Goal: Task Accomplishment & Management: Manage account settings

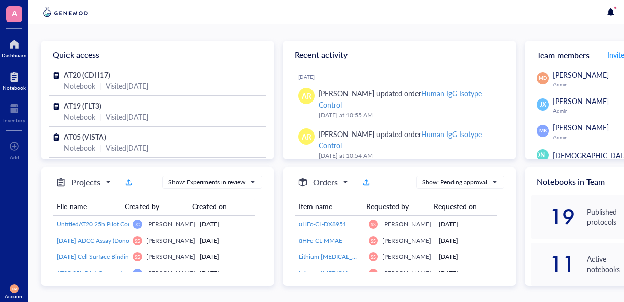
click at [16, 77] on div at bounding box center [14, 76] width 23 height 16
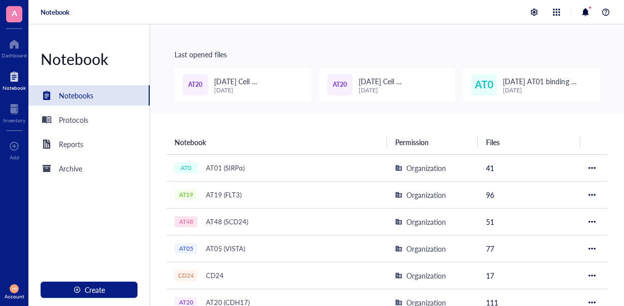
click at [256, 87] on div "[DATE]" at bounding box center [258, 90] width 89 height 7
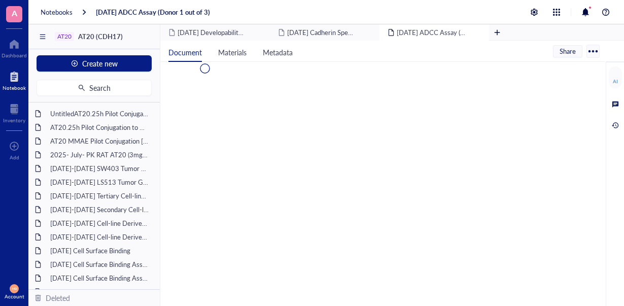
scroll to position [203, 0]
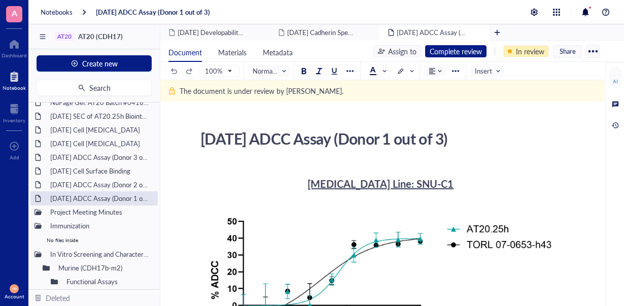
click at [524, 50] on div "In review" at bounding box center [530, 51] width 28 height 11
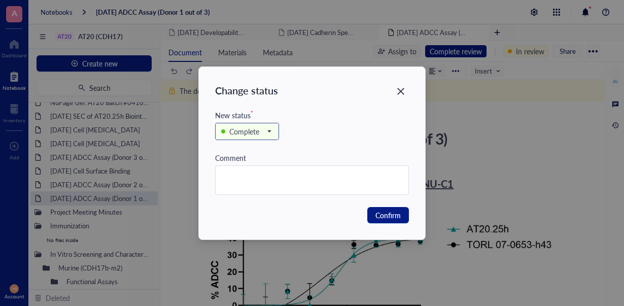
click at [271, 127] on span at bounding box center [247, 131] width 52 height 15
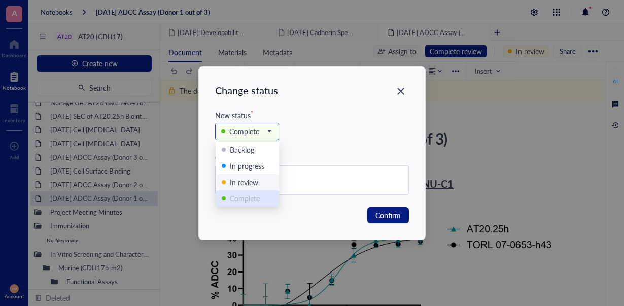
click at [255, 197] on div "Complete" at bounding box center [245, 198] width 30 height 11
click at [402, 210] on button "Confirm" at bounding box center [388, 215] width 42 height 16
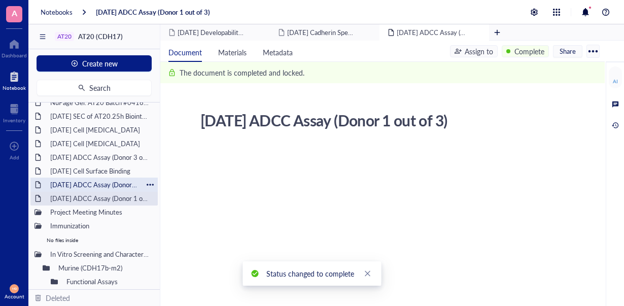
click at [125, 181] on div "[DATE] ADCC Assay (Donor 2 out of 3)" at bounding box center [94, 185] width 97 height 14
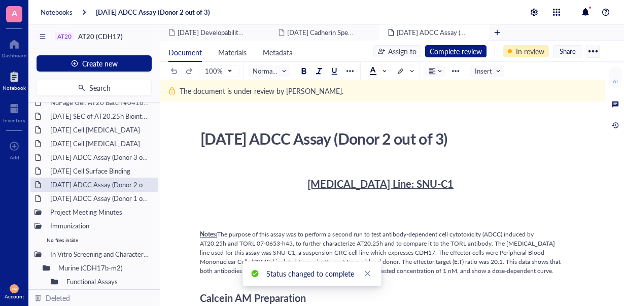
click at [521, 51] on div "In review" at bounding box center [530, 51] width 28 height 11
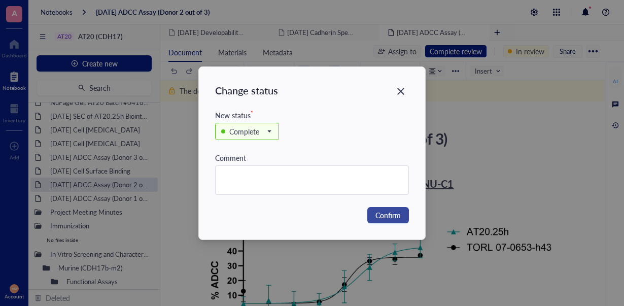
click at [390, 216] on span "Confirm" at bounding box center [387, 215] width 25 height 11
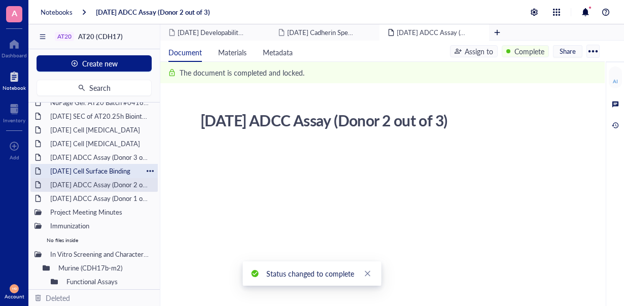
click at [109, 167] on div "[DATE] Cell Surface Binding" at bounding box center [94, 171] width 97 height 14
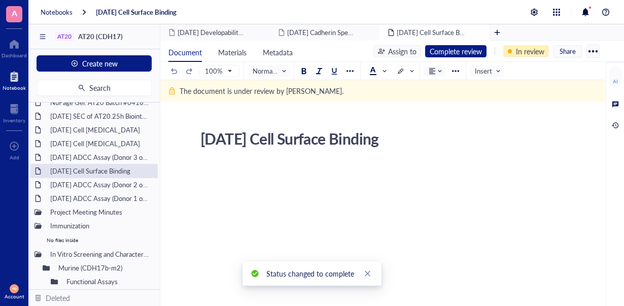
click at [534, 46] on div "In review" at bounding box center [530, 51] width 28 height 11
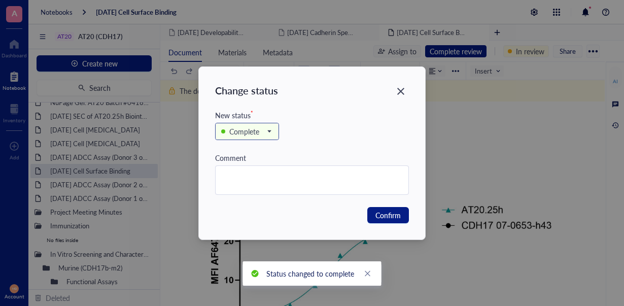
click at [259, 129] on div "Complete" at bounding box center [241, 131] width 41 height 11
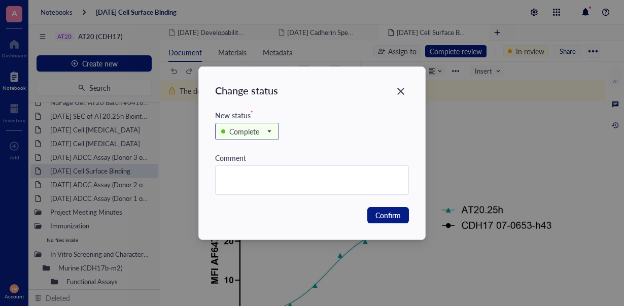
click at [259, 129] on div "Complete" at bounding box center [241, 131] width 41 height 11
click at [392, 218] on span "Confirm" at bounding box center [387, 215] width 25 height 11
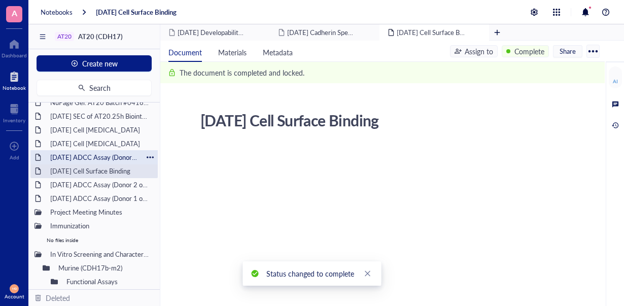
click at [104, 156] on div "[DATE] ADCC Assay (Donor 3 out of 3)" at bounding box center [94, 157] width 97 height 14
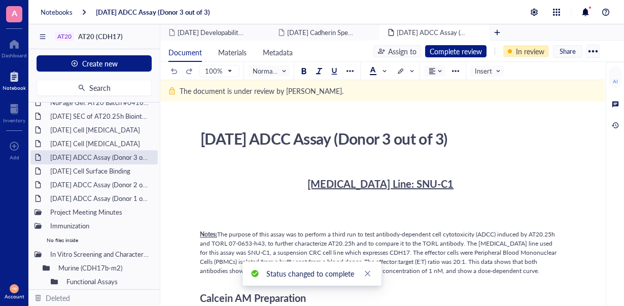
click at [527, 52] on div "In review" at bounding box center [530, 51] width 28 height 11
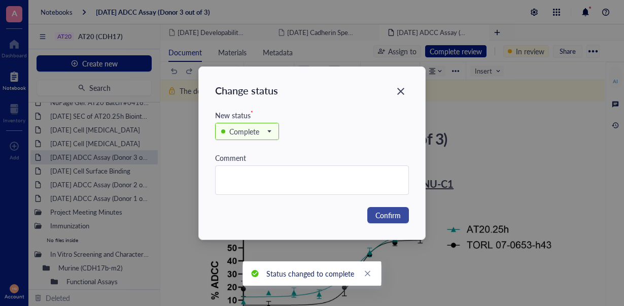
click at [387, 218] on span "Confirm" at bounding box center [387, 215] width 25 height 11
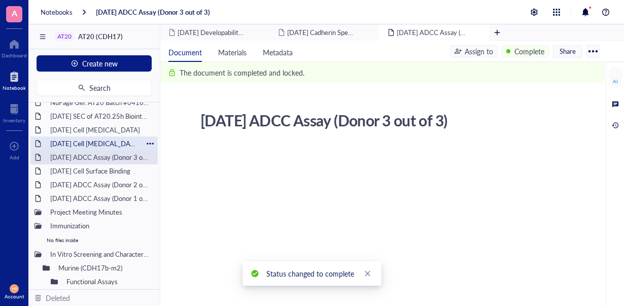
click at [114, 142] on div "[DATE] Cell [MEDICAL_DATA]" at bounding box center [94, 143] width 97 height 14
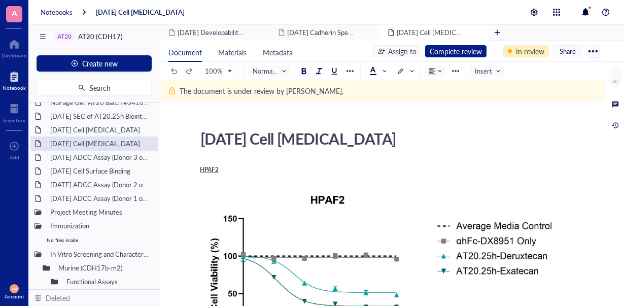
click at [520, 55] on div "In review" at bounding box center [530, 51] width 28 height 11
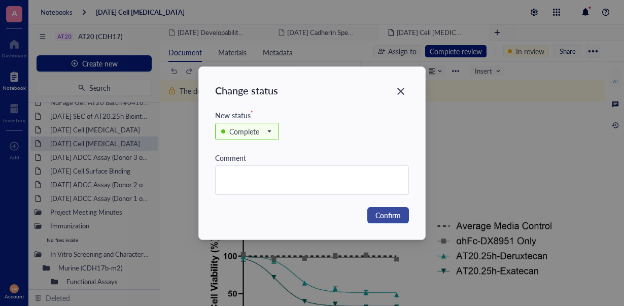
click at [381, 213] on span "Confirm" at bounding box center [387, 215] width 25 height 11
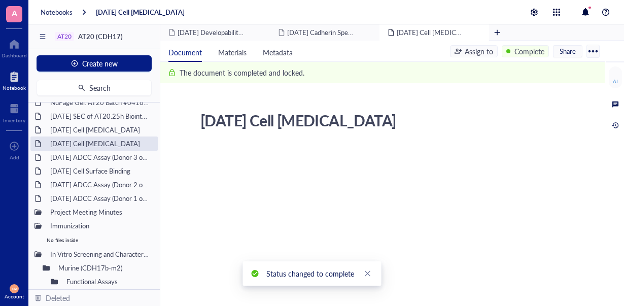
click at [107, 129] on div "[DATE] Cell [MEDICAL_DATA]" at bounding box center [100, 130] width 108 height 14
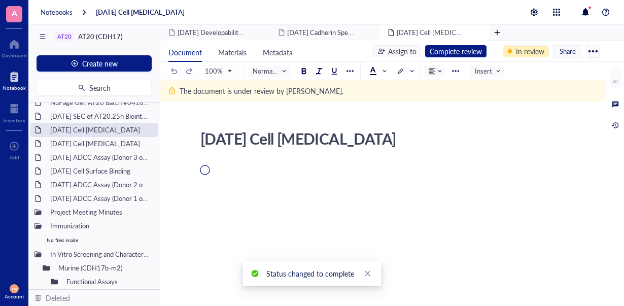
click at [528, 49] on div "In review" at bounding box center [530, 51] width 28 height 11
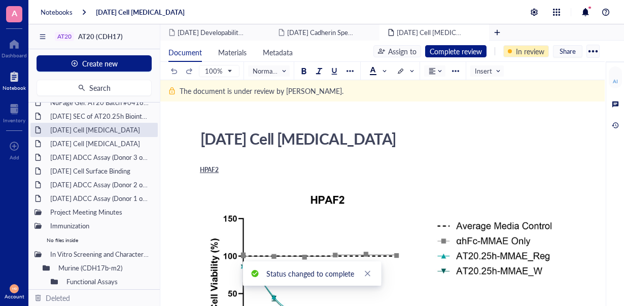
click at [535, 50] on div "In review" at bounding box center [530, 51] width 28 height 11
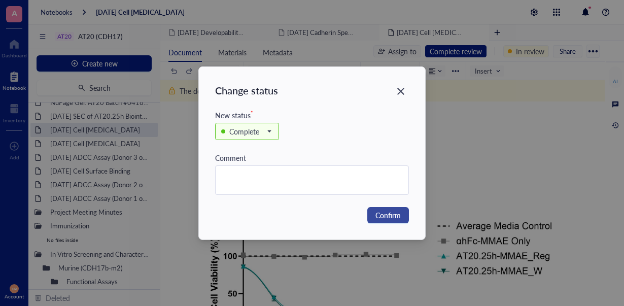
click at [388, 208] on button "Confirm" at bounding box center [388, 215] width 42 height 16
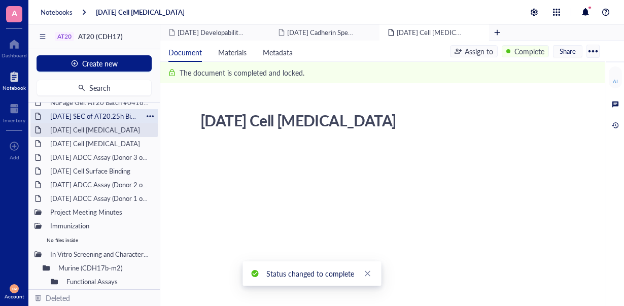
click at [129, 112] on div "[DATE] SEC of AT20.25h Biointron" at bounding box center [94, 116] width 97 height 14
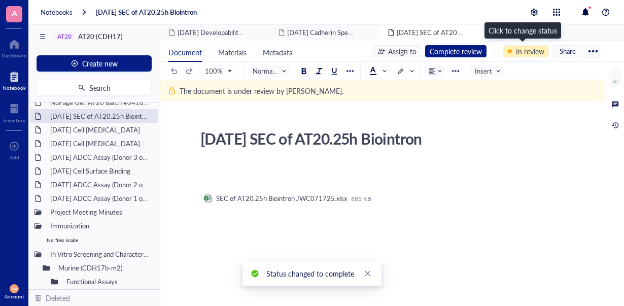
click at [531, 55] on div "In review" at bounding box center [530, 51] width 28 height 11
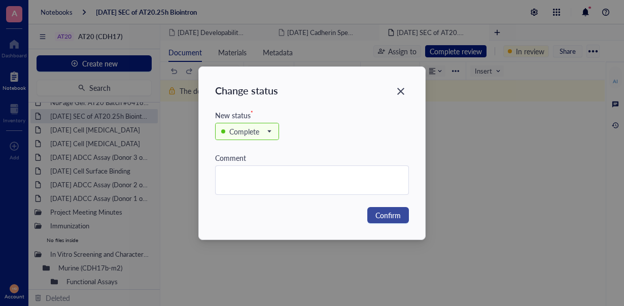
drag, startPoint x: 391, startPoint y: 211, endPoint x: 365, endPoint y: 204, distance: 27.2
click at [391, 211] on span "Confirm" at bounding box center [387, 215] width 25 height 11
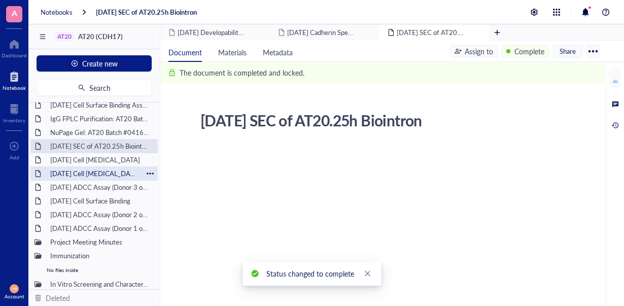
scroll to position [152, 0]
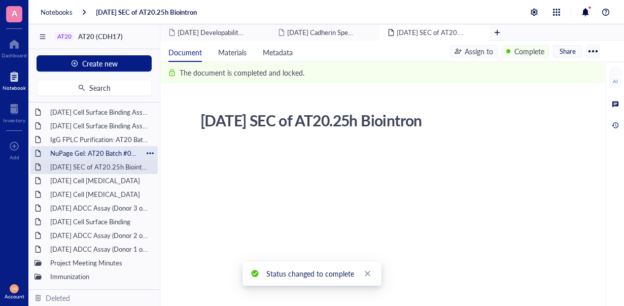
click at [133, 153] on div "NuPage Gel: AT20 Batch #04162025, #051525, #060325" at bounding box center [94, 153] width 97 height 14
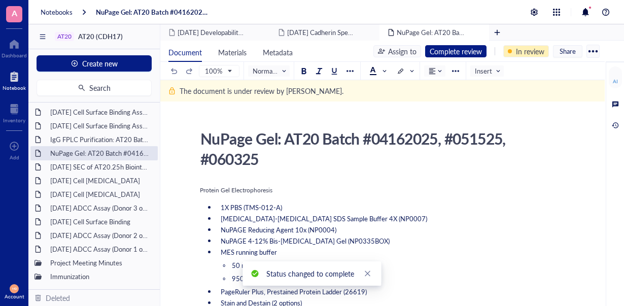
click at [522, 51] on div "In review" at bounding box center [530, 51] width 28 height 11
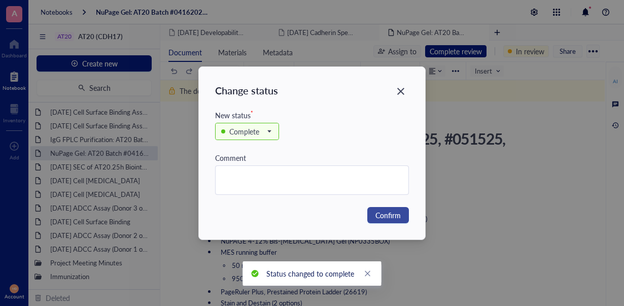
click at [372, 211] on button "Confirm" at bounding box center [388, 215] width 42 height 16
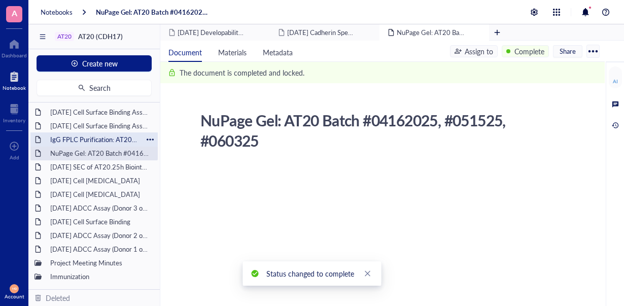
click at [112, 136] on div "IgG FPLC Purification: AT20 Batch #060325" at bounding box center [94, 139] width 97 height 14
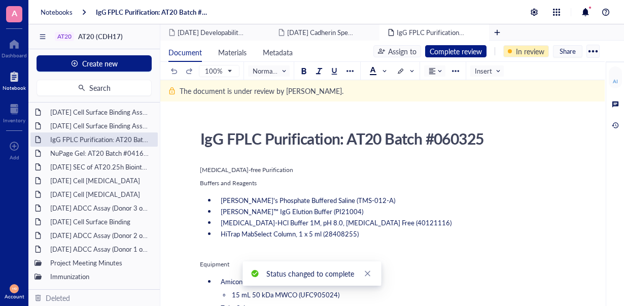
click at [508, 50] on div at bounding box center [510, 51] width 4 height 4
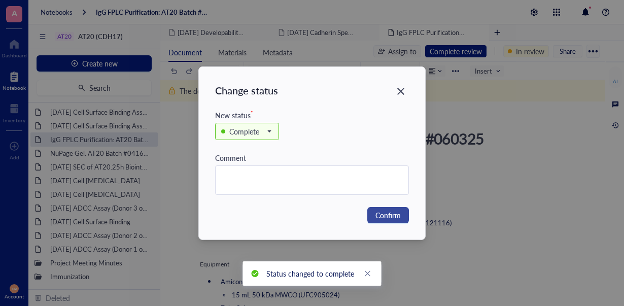
click at [384, 211] on span "Confirm" at bounding box center [387, 215] width 25 height 11
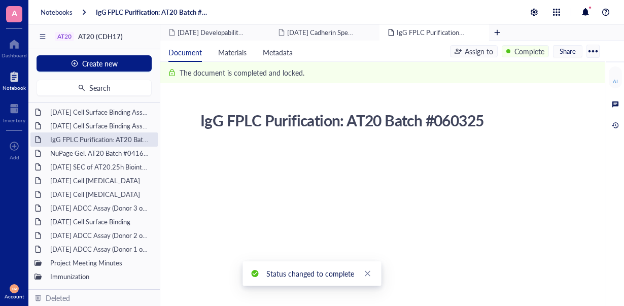
click at [118, 124] on div "[DATE] Cell Surface Binding Assay" at bounding box center [100, 126] width 108 height 14
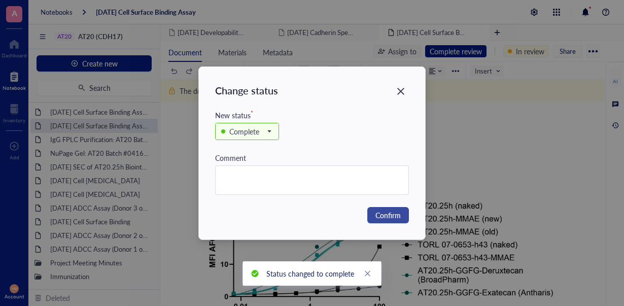
click at [394, 211] on span "Confirm" at bounding box center [387, 215] width 25 height 11
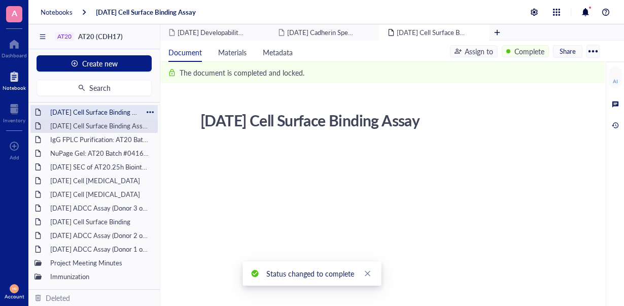
click at [96, 112] on div "[DATE] Cell Surface Binding Assay" at bounding box center [94, 112] width 97 height 14
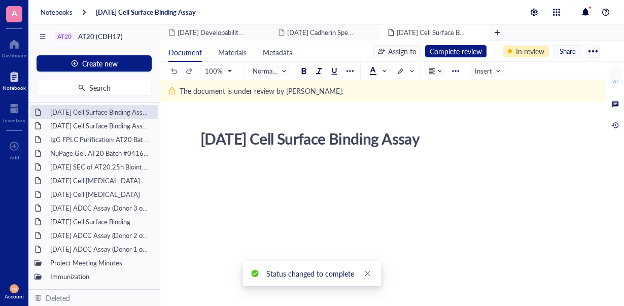
click at [532, 49] on div "In review" at bounding box center [530, 51] width 28 height 11
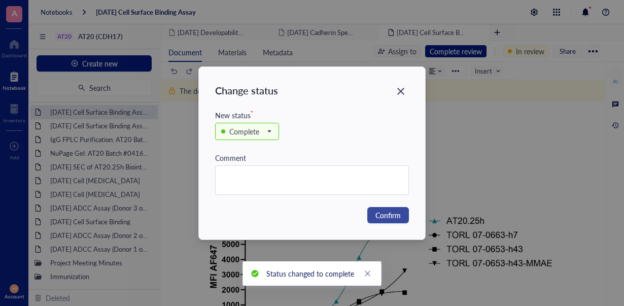
click at [384, 214] on span "Confirm" at bounding box center [387, 215] width 25 height 11
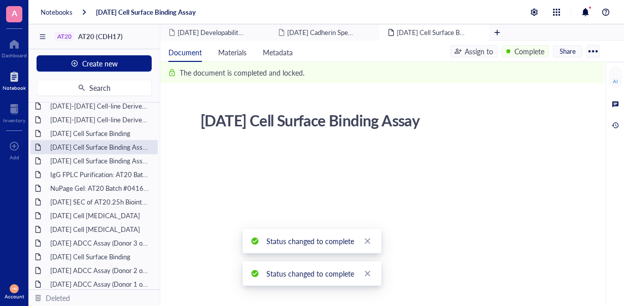
scroll to position [101, 0]
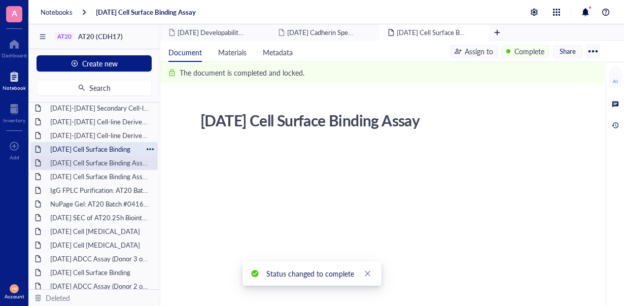
click at [111, 147] on div "[DATE] Cell Surface Binding" at bounding box center [94, 149] width 97 height 14
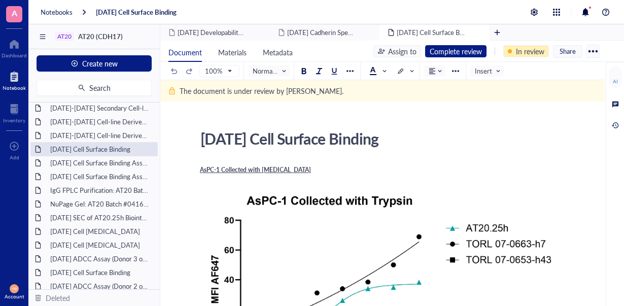
click at [523, 55] on div "In review" at bounding box center [530, 51] width 28 height 11
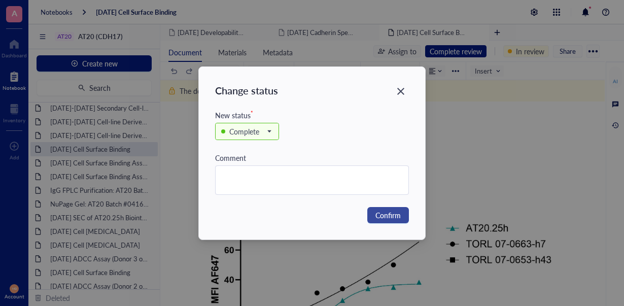
click at [389, 216] on span "Confirm" at bounding box center [387, 215] width 25 height 11
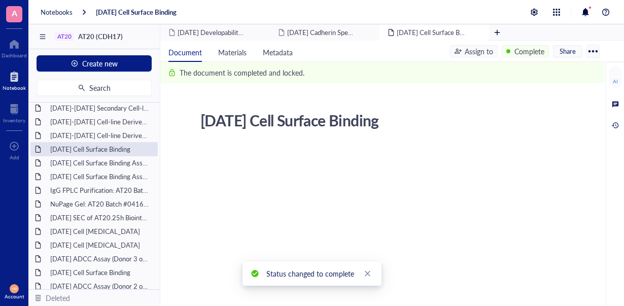
click at [93, 134] on div "[DATE]-[DATE] Cell-line Derived Xenograft (CDX) Model SNU-16" at bounding box center [100, 135] width 108 height 14
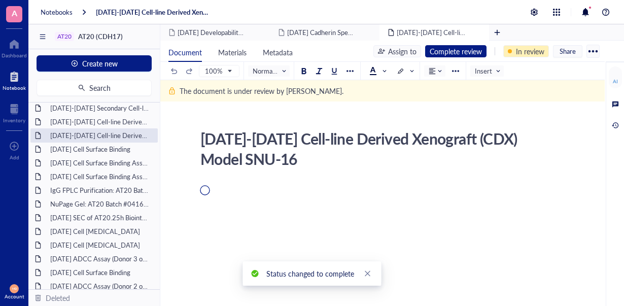
click at [524, 51] on div "In review" at bounding box center [530, 51] width 28 height 11
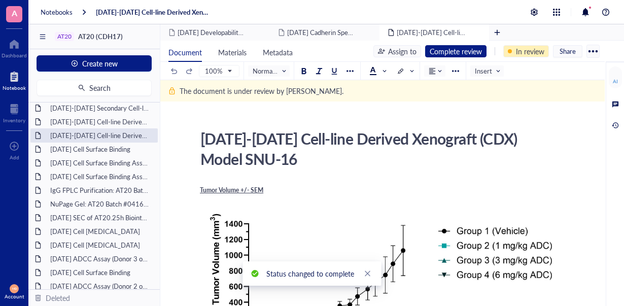
click at [533, 50] on div "In review" at bounding box center [530, 51] width 28 height 11
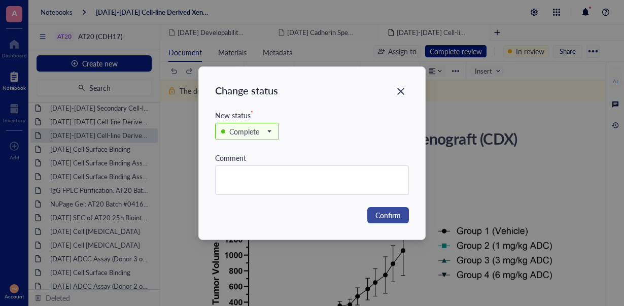
click at [386, 214] on span "Confirm" at bounding box center [387, 215] width 25 height 11
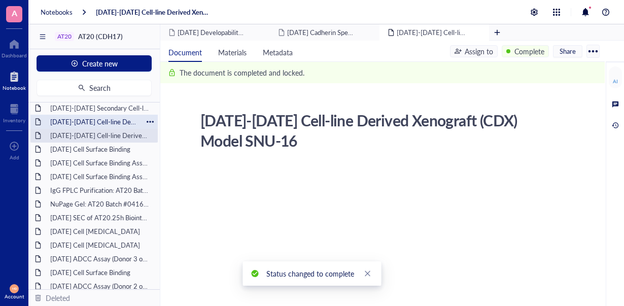
click at [117, 122] on div "[DATE]-[DATE] Cell-line Derived Xenograft (CDX) Model AsPC-1" at bounding box center [94, 122] width 97 height 14
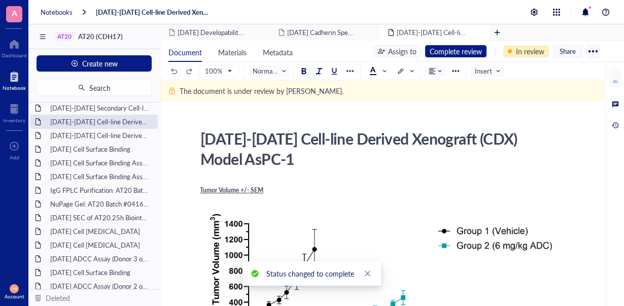
click at [531, 55] on div "In review" at bounding box center [530, 51] width 28 height 11
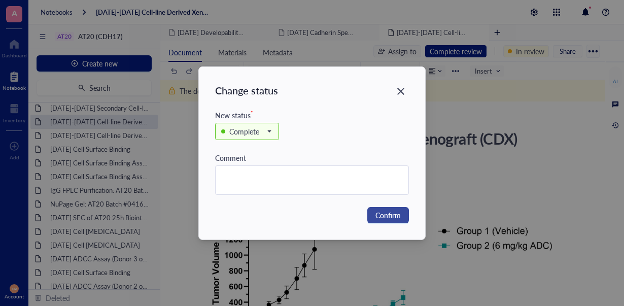
drag, startPoint x: 397, startPoint y: 214, endPoint x: 389, endPoint y: 211, distance: 8.7
click at [396, 213] on span "Confirm" at bounding box center [387, 215] width 25 height 11
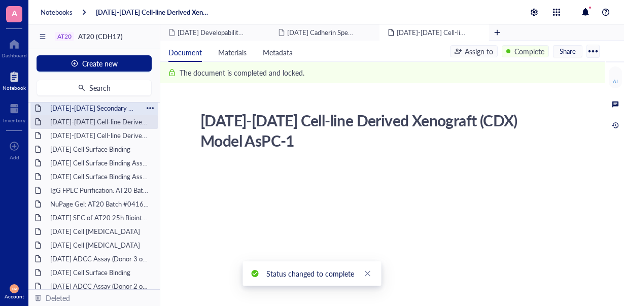
click at [116, 106] on div "[DATE]-[DATE] Secondary Cell-line Derived Xenograft (CDX) Model SNU-16" at bounding box center [94, 108] width 97 height 14
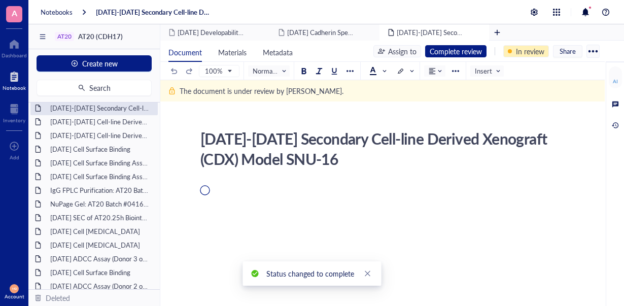
click at [530, 51] on div "In review" at bounding box center [530, 51] width 28 height 11
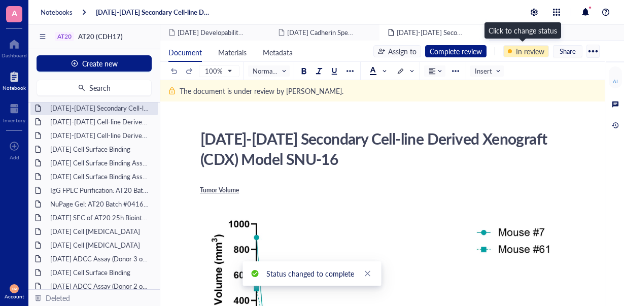
click at [508, 51] on div at bounding box center [510, 51] width 4 height 4
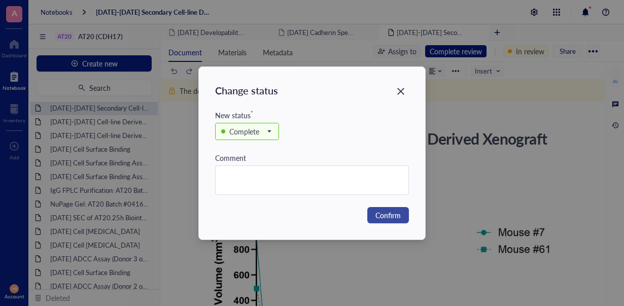
click at [386, 215] on span "Confirm" at bounding box center [387, 215] width 25 height 11
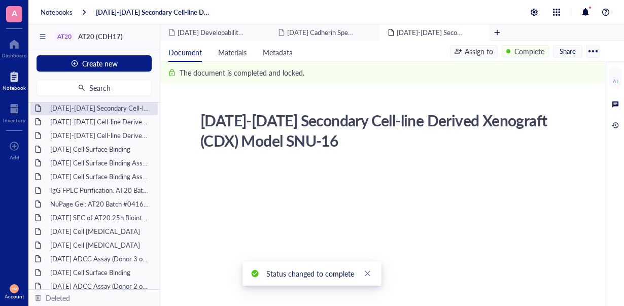
scroll to position [51, 0]
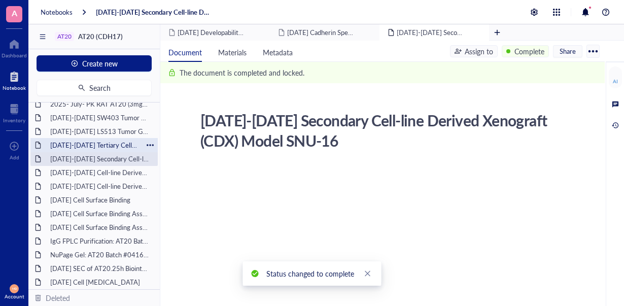
click at [118, 142] on div "[DATE]-[DATE] Tertiary Cell-line Derived Xenograft (CDX) Model SNU-16" at bounding box center [94, 145] width 97 height 14
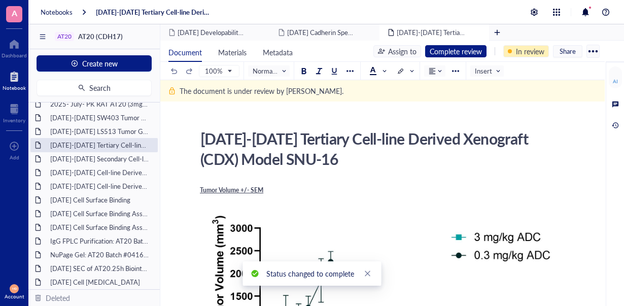
click at [535, 50] on div "In review" at bounding box center [530, 51] width 28 height 11
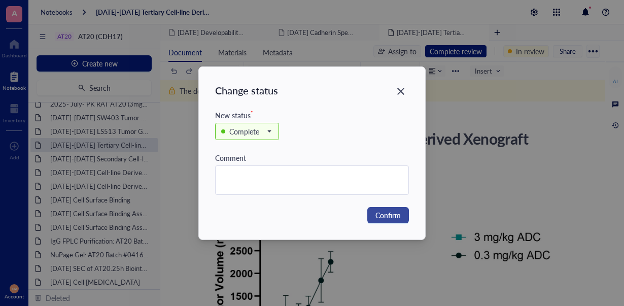
click at [375, 212] on button "Confirm" at bounding box center [388, 215] width 42 height 16
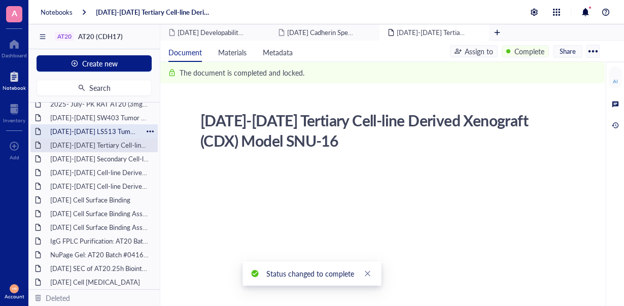
click at [115, 128] on div "[DATE]-[DATE] LS513 Tumor Growth Pilot Study" at bounding box center [94, 131] width 97 height 14
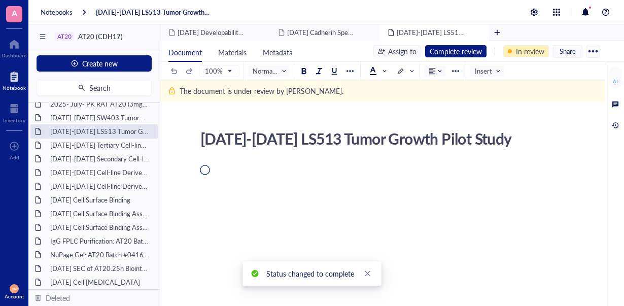
click at [533, 49] on div "In review" at bounding box center [530, 51] width 28 height 11
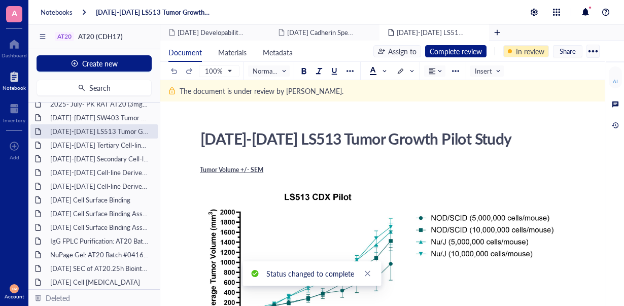
click at [535, 53] on div "In review" at bounding box center [530, 51] width 28 height 11
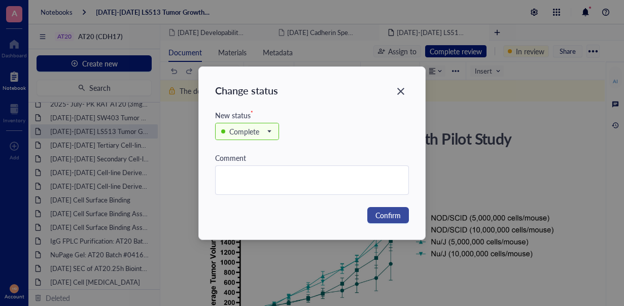
click at [384, 216] on span "Confirm" at bounding box center [387, 215] width 25 height 11
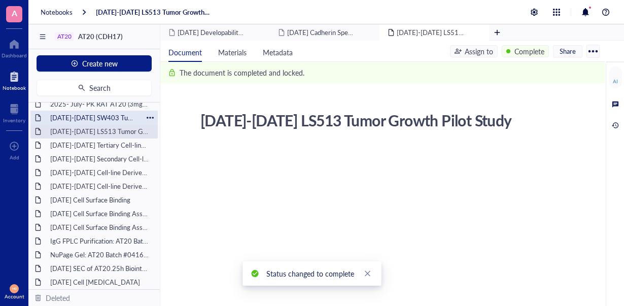
click at [112, 116] on div "[DATE]-[DATE] SW403 Tumor Growth Pilot Study" at bounding box center [94, 118] width 97 height 14
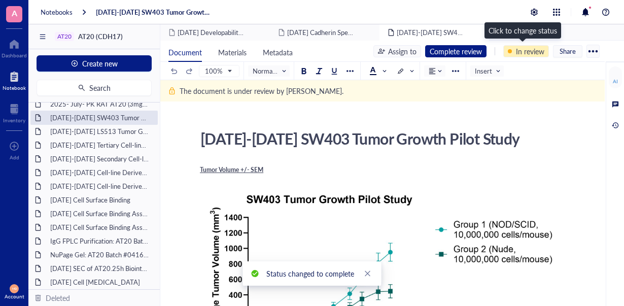
click at [534, 50] on div "In review" at bounding box center [530, 51] width 28 height 11
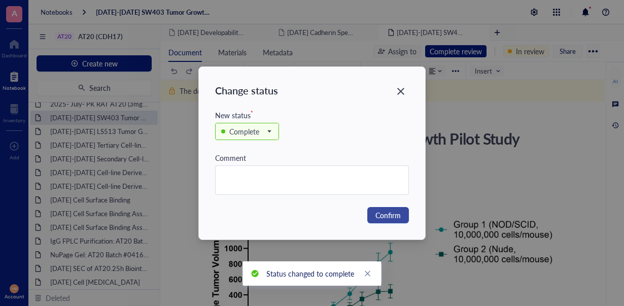
drag, startPoint x: 396, startPoint y: 212, endPoint x: 381, endPoint y: 211, distance: 14.7
click at [395, 211] on span "Confirm" at bounding box center [387, 215] width 25 height 11
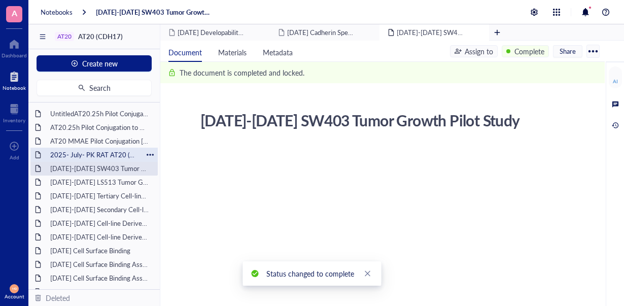
click at [118, 154] on div "2025- July- PK RAT AT20 (3mg/kg; 6mg/kg & 9mg/kg)" at bounding box center [94, 155] width 97 height 14
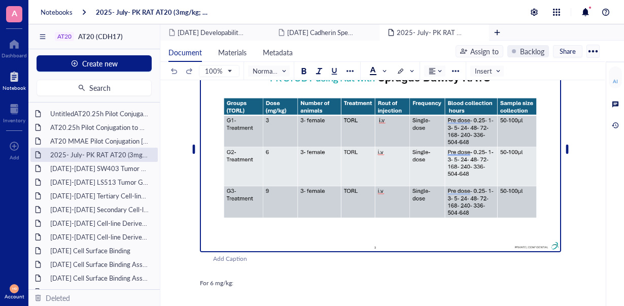
scroll to position [51, 0]
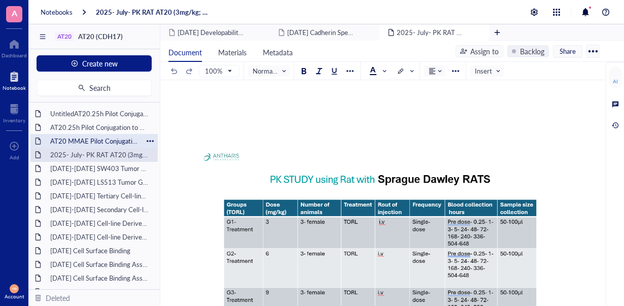
click at [105, 138] on div "AT20 MMAE Pilot Conjugation [DATE]" at bounding box center [94, 141] width 97 height 14
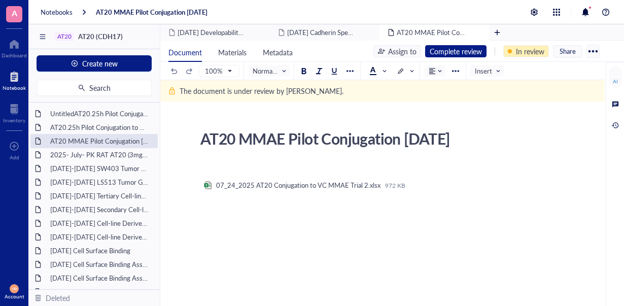
click at [531, 52] on div "In review" at bounding box center [530, 51] width 28 height 11
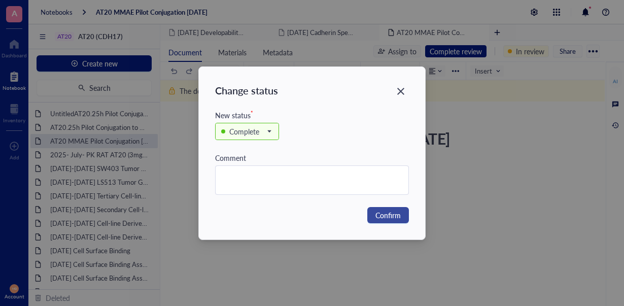
click at [380, 210] on span "Confirm" at bounding box center [387, 215] width 25 height 11
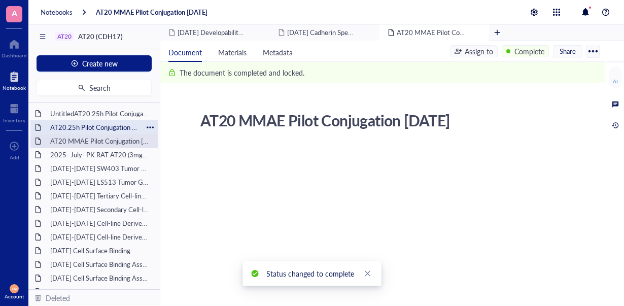
click at [105, 127] on div "AT20.25h Pilot Conjugation to VC-MMAE and GGFG-DXd [DATE]" at bounding box center [94, 127] width 97 height 14
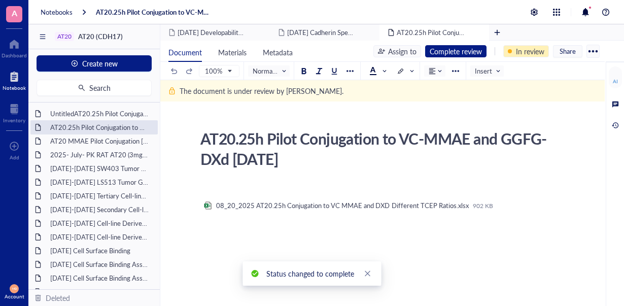
click at [531, 49] on div "In review" at bounding box center [530, 51] width 28 height 11
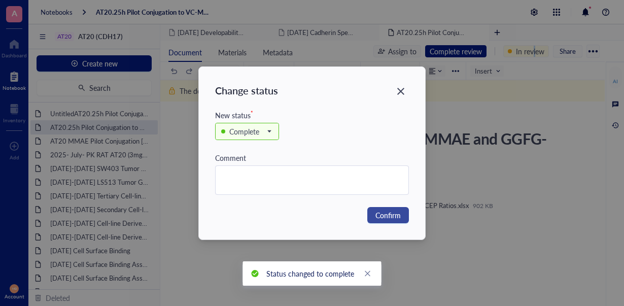
click at [384, 214] on span "Confirm" at bounding box center [387, 215] width 25 height 11
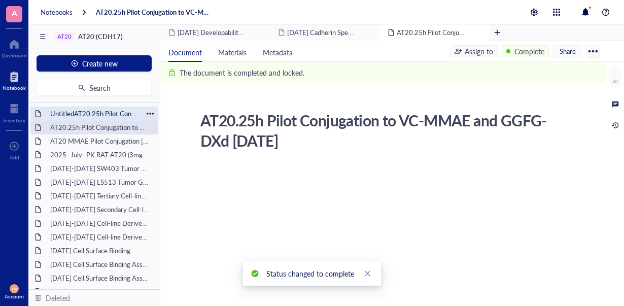
click at [117, 113] on div "UntitledAT20.25h Pilot Conjugation to VC-MMAE and GGFG-DXd [DATE]" at bounding box center [94, 114] width 97 height 14
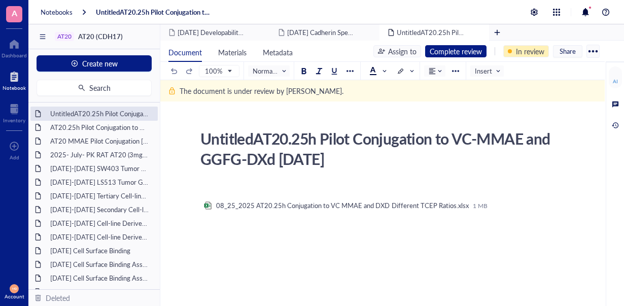
click at [533, 48] on div "In review" at bounding box center [530, 51] width 28 height 11
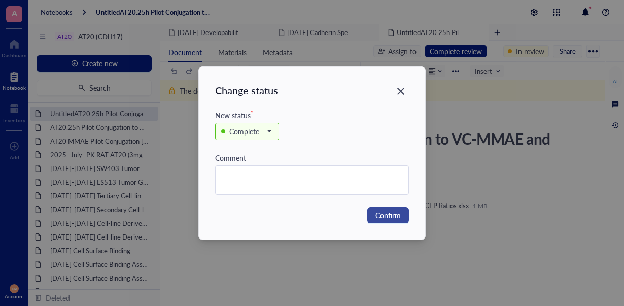
click at [395, 211] on span "Confirm" at bounding box center [387, 215] width 25 height 11
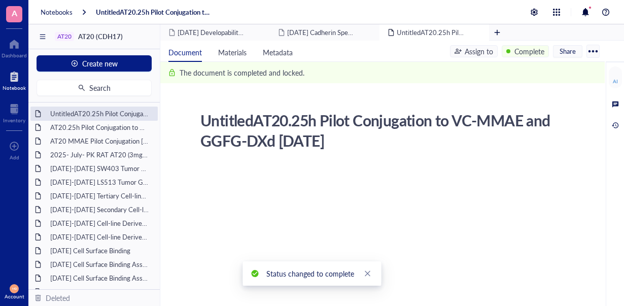
click at [5, 79] on div at bounding box center [14, 76] width 23 height 16
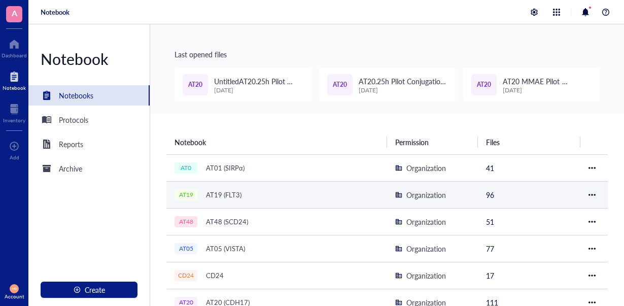
click at [226, 193] on div "AT19 (FLT3)" at bounding box center [223, 195] width 45 height 14
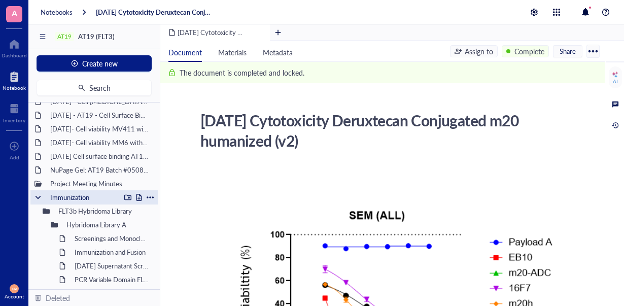
scroll to position [203, 0]
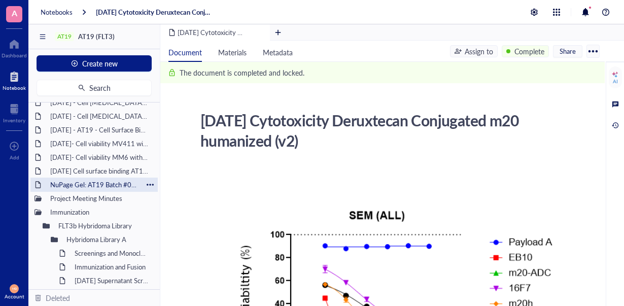
click at [115, 178] on div "NuPage Gel: AT19 Batch #050825, #051625" at bounding box center [94, 185] width 97 height 14
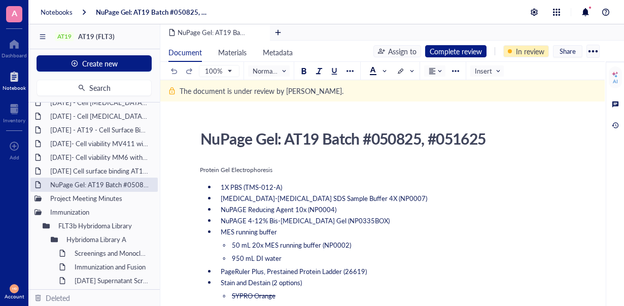
click at [533, 51] on div "In review" at bounding box center [530, 51] width 28 height 11
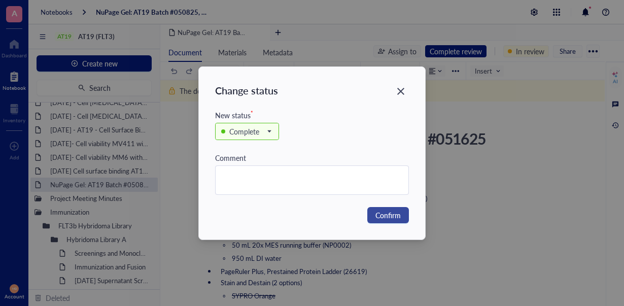
click at [390, 210] on span "Confirm" at bounding box center [387, 215] width 25 height 11
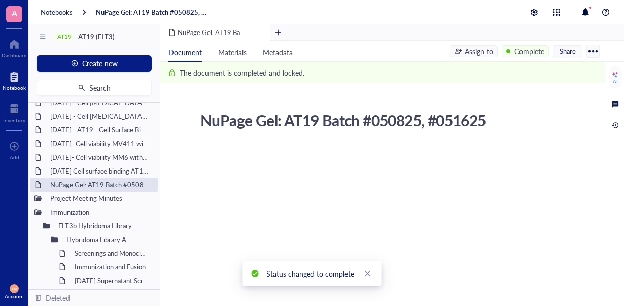
click at [105, 170] on div "[DATE] Cell surface binding AT19 on SEM, RS411 and MV411 cell line" at bounding box center [100, 171] width 108 height 14
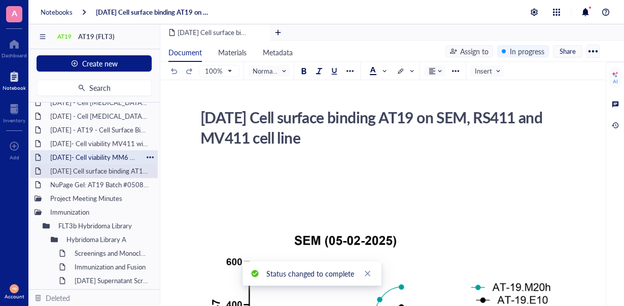
click at [114, 155] on div "[DATE]- Cell viability MM6 with and without IgG Blocking - DX8951" at bounding box center [94, 157] width 97 height 14
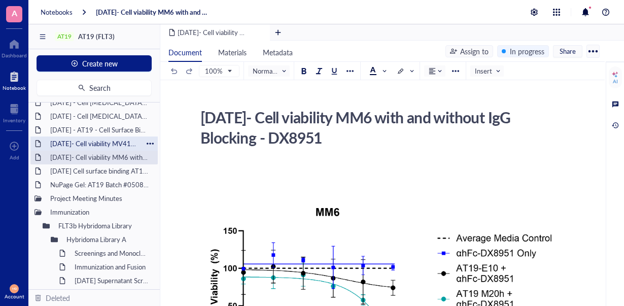
click at [117, 142] on div "[DATE]- Cell viability MV411 with and without IgG Blocking - DX8951" at bounding box center [94, 143] width 97 height 14
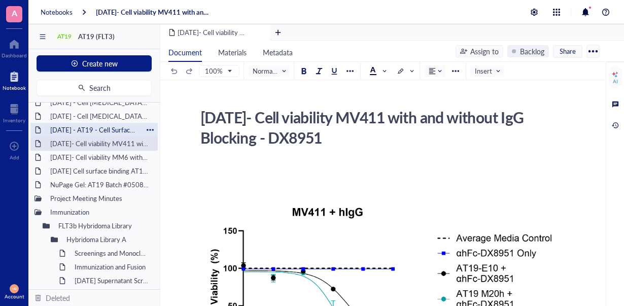
click at [118, 125] on div "[DATE] - AT19 - Cell Surface Binding assay on hFLT3 Transfected [MEDICAL_DATA] …" at bounding box center [94, 130] width 97 height 14
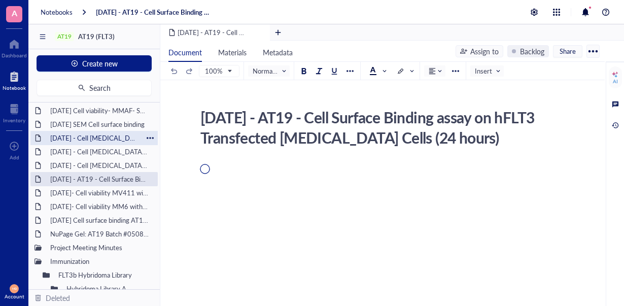
scroll to position [152, 0]
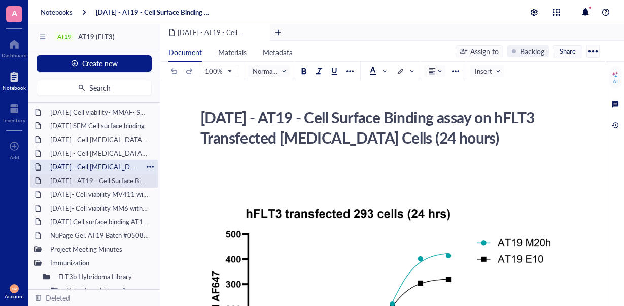
click at [106, 161] on div "[DATE] - Cell [MEDICAL_DATA]- MV4,11 (AML cell line)" at bounding box center [94, 167] width 97 height 14
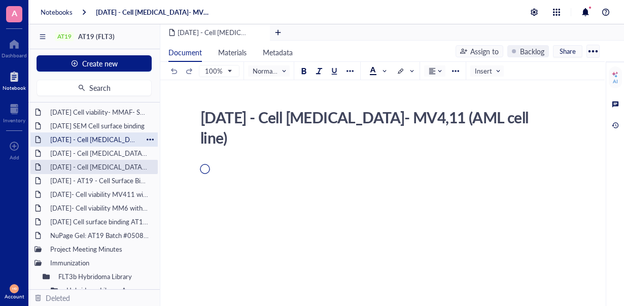
click at [106, 145] on div "[DATE] - Cell [MEDICAL_DATA]- MOLM-13 (AML cell line)" at bounding box center [94, 139] width 97 height 14
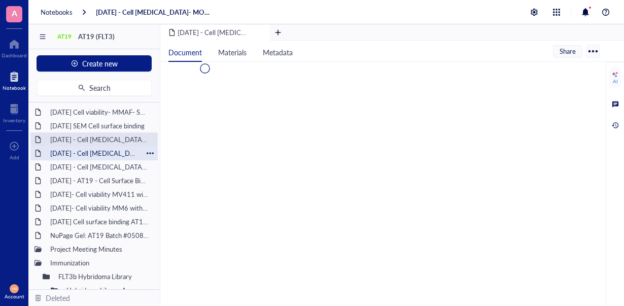
click at [105, 151] on div "[DATE] - Cell [MEDICAL_DATA]- MOLM-13 (AML cell line)" at bounding box center [94, 153] width 97 height 14
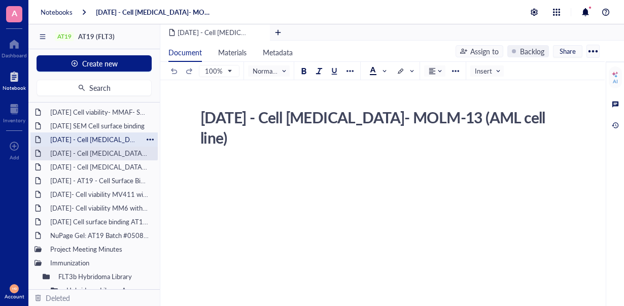
click at [105, 142] on div "[DATE] - Cell [MEDICAL_DATA]- MOLM-13 (AML cell line)" at bounding box center [94, 139] width 97 height 14
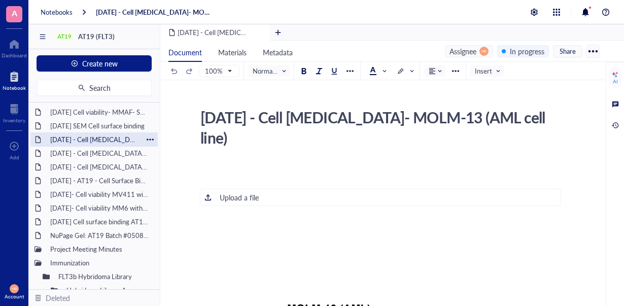
scroll to position [101, 0]
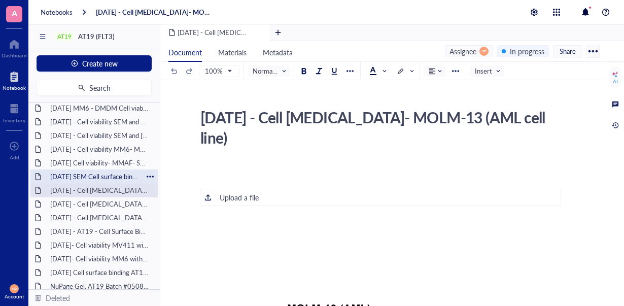
click at [97, 174] on div "[DATE] SEM Cell surface binding" at bounding box center [94, 176] width 97 height 14
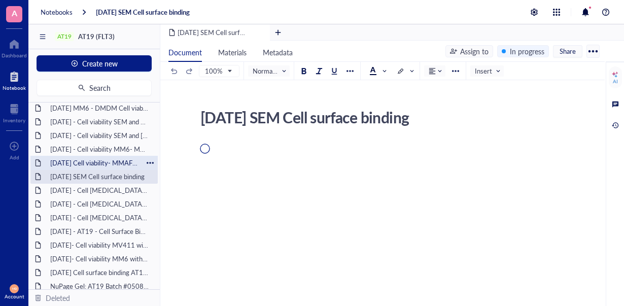
click at [97, 158] on div "[DATE] Cell viability- MMAF- SEM and MV4,11" at bounding box center [94, 163] width 97 height 14
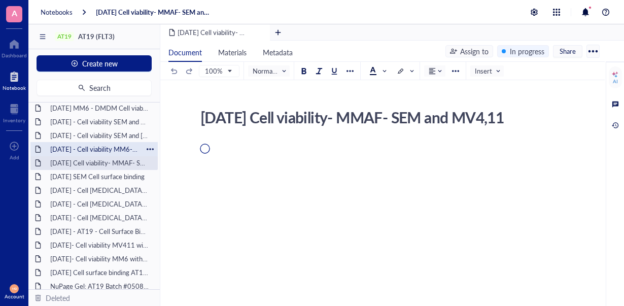
click at [100, 152] on div "[DATE] - Cell viability MM6- MMAF" at bounding box center [94, 149] width 97 height 14
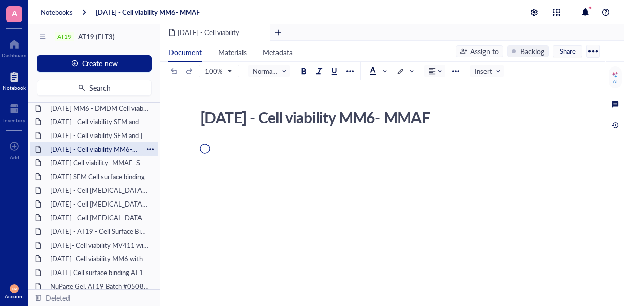
scroll to position [51, 0]
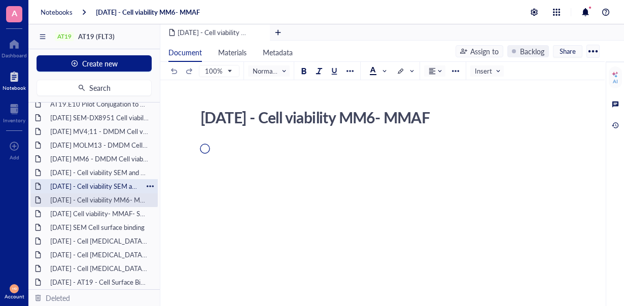
click at [102, 184] on div "[DATE] - Cell viability SEM and [GEOGRAPHIC_DATA]; 411- DMDM" at bounding box center [94, 186] width 97 height 14
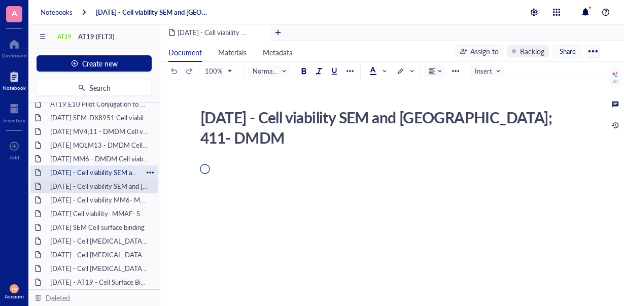
click at [101, 172] on div "[DATE] - Cell viability SEM and RS; 411- DMDM with Fc block (needs to be comple…" at bounding box center [94, 172] width 97 height 14
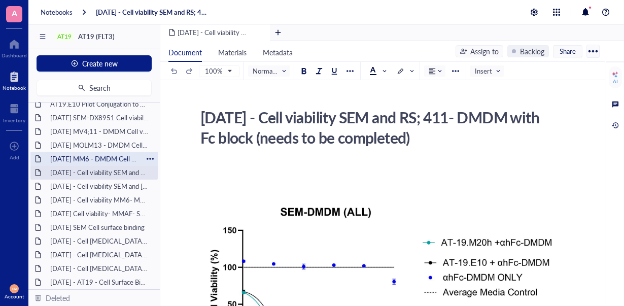
click at [96, 162] on div "[DATE] MM6 - DMDM Cell viability" at bounding box center [94, 159] width 97 height 14
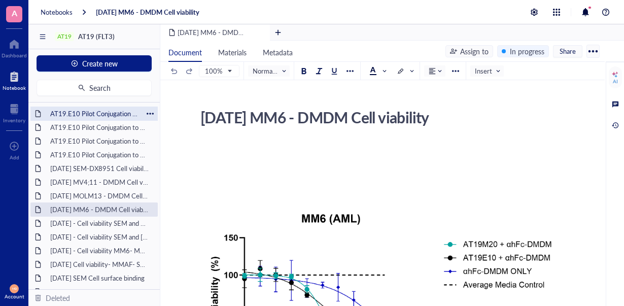
click at [114, 113] on div "AT19.E10 Pilot Conjugation to VC-MMAE and GGFG DXd [DATE]" at bounding box center [94, 114] width 97 height 14
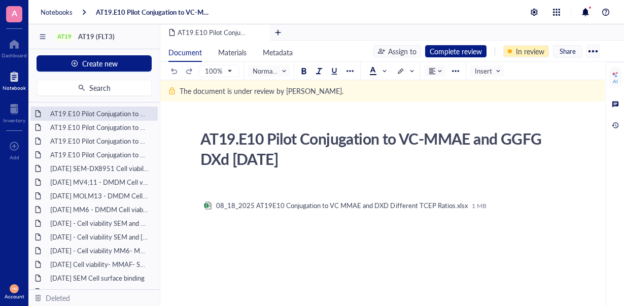
click at [534, 52] on div "In review" at bounding box center [530, 51] width 28 height 11
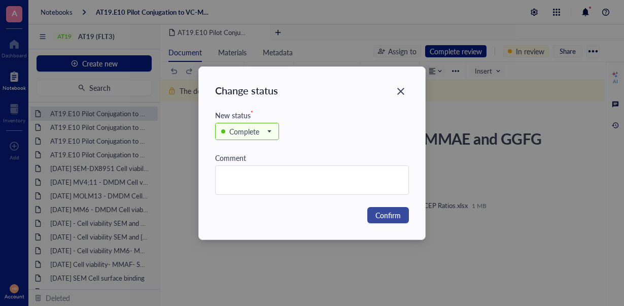
click at [401, 214] on button "Confirm" at bounding box center [388, 215] width 42 height 16
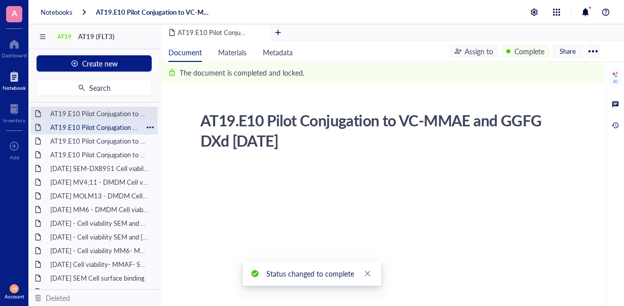
click at [120, 127] on div "AT19.E10 Pilot Conjugation to VC-MMAE and GGFG DXd [DATE]" at bounding box center [94, 127] width 97 height 14
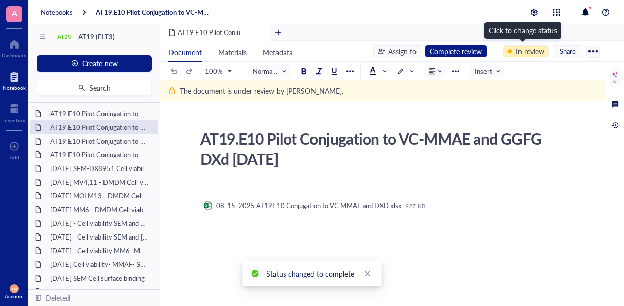
click at [528, 56] on div "In review" at bounding box center [526, 51] width 46 height 12
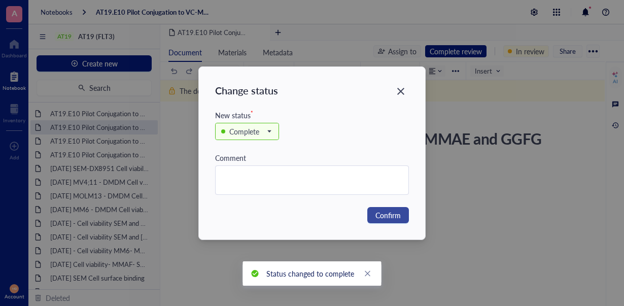
click at [390, 214] on span "Confirm" at bounding box center [387, 215] width 25 height 11
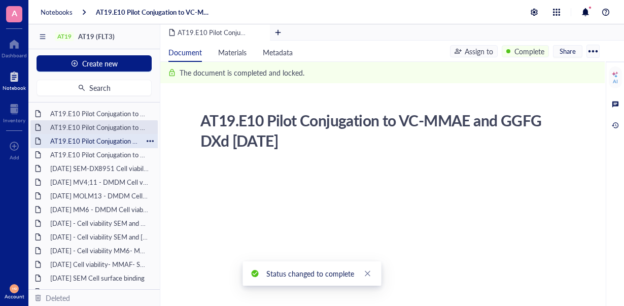
click at [122, 142] on div "AT19.E10 Pilot Conjugation to VC-MMAE and DXd [DATE]" at bounding box center [94, 141] width 97 height 14
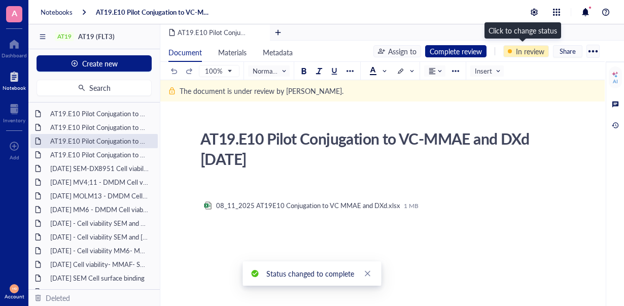
click at [535, 51] on div "In review" at bounding box center [530, 51] width 28 height 11
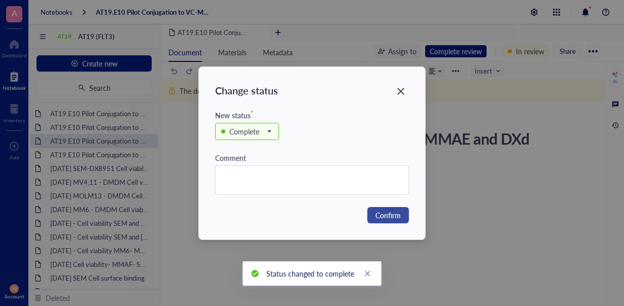
click at [386, 219] on span "Confirm" at bounding box center [387, 215] width 25 height 11
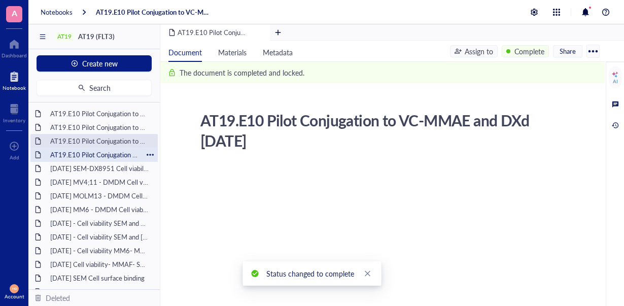
click at [114, 156] on div "AT19.E10 Pilot Conjugation to VC-MMAE [DATE]" at bounding box center [94, 155] width 97 height 14
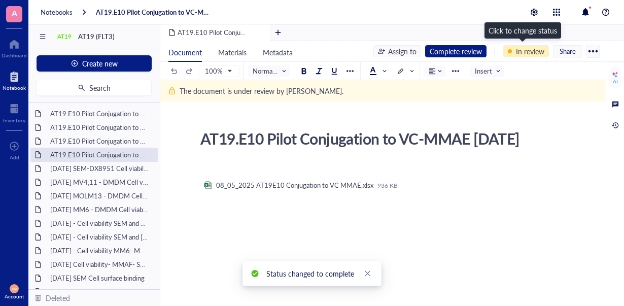
click at [516, 51] on div "In review" at bounding box center [530, 51] width 28 height 11
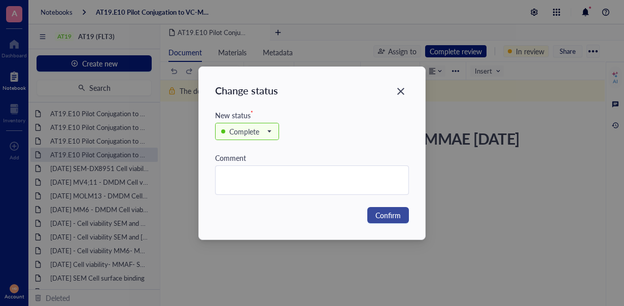
click at [388, 210] on span "Confirm" at bounding box center [387, 215] width 25 height 11
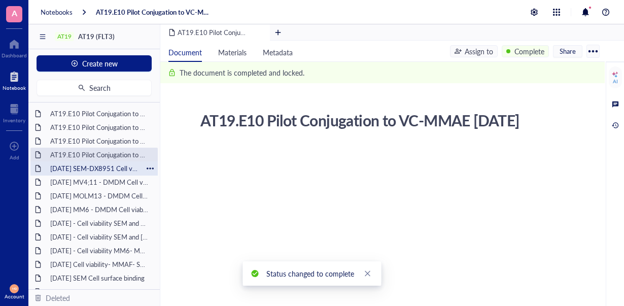
click at [117, 170] on div "[DATE] SEM-DX8951 Cell viability" at bounding box center [94, 168] width 97 height 14
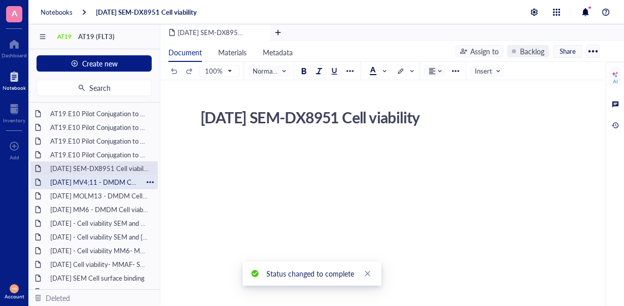
click at [113, 179] on div "[DATE] MV4;11 - DMDM Cell viability" at bounding box center [94, 182] width 97 height 14
